Goal: Information Seeking & Learning: Learn about a topic

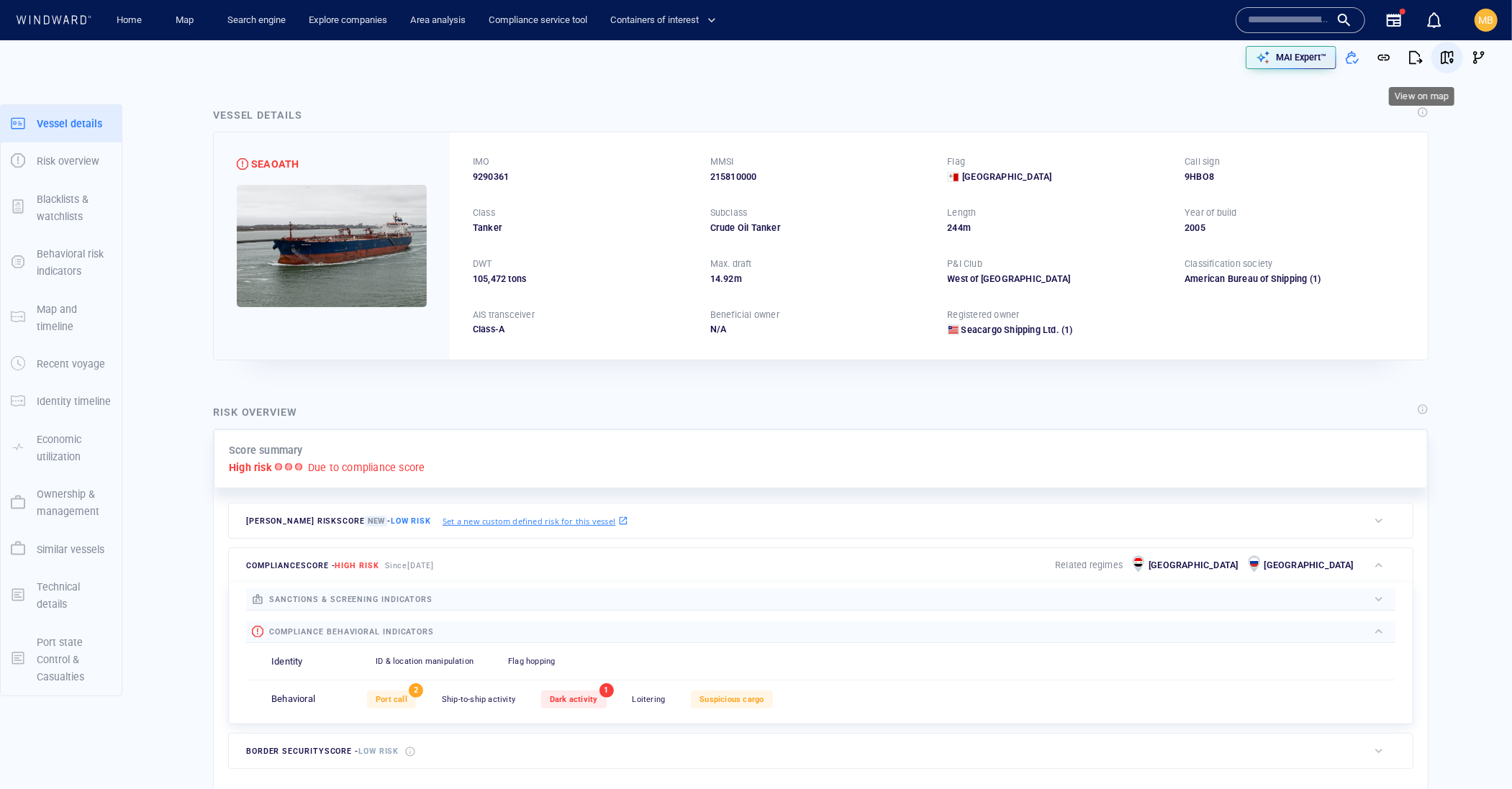
click at [1440, 61] on span "button" at bounding box center [1447, 57] width 15 height 15
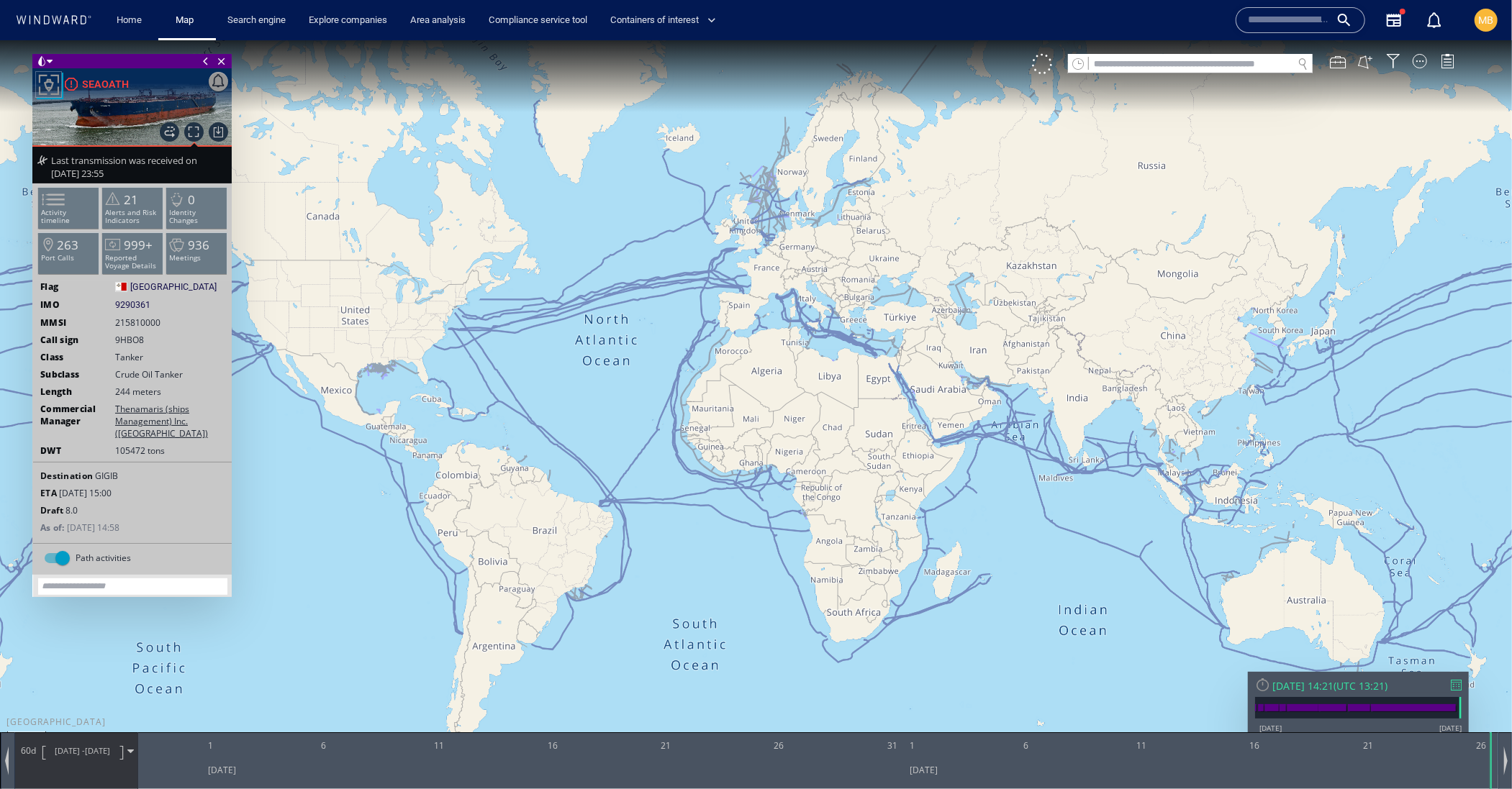
scroll to position [73, 0]
